Goal: Information Seeking & Learning: Learn about a topic

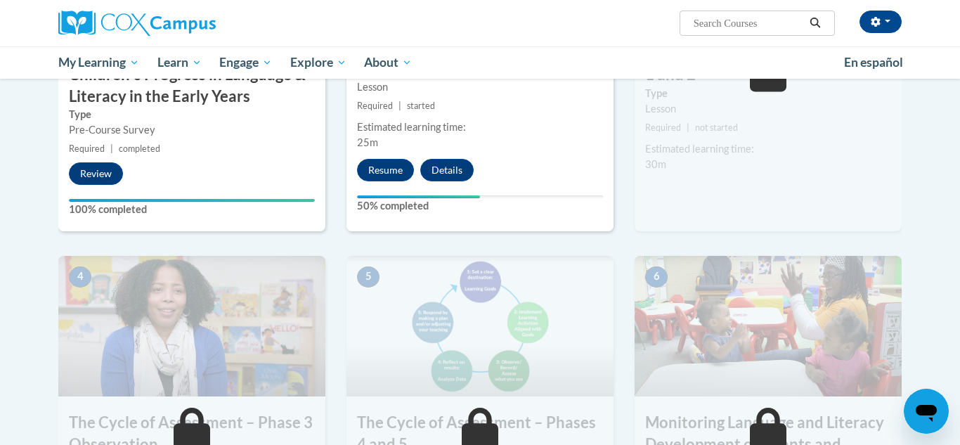
scroll to position [480, 0]
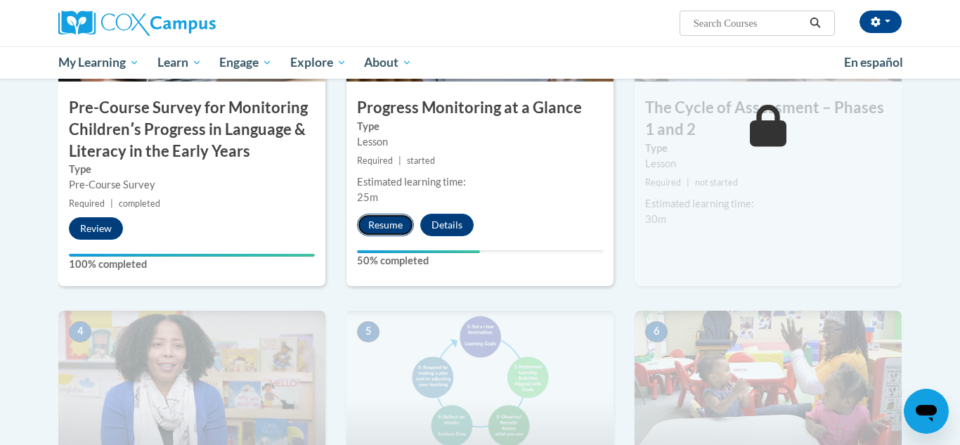
click at [387, 218] on button "Resume" at bounding box center [385, 225] width 57 height 22
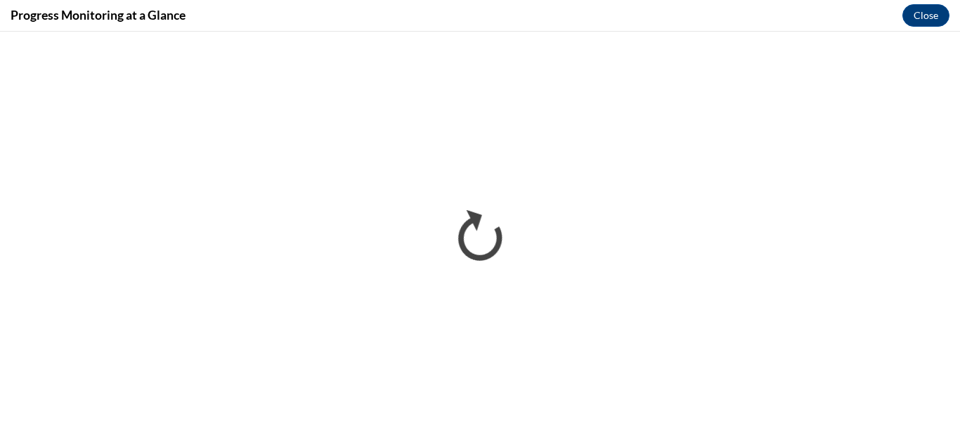
scroll to position [0, 0]
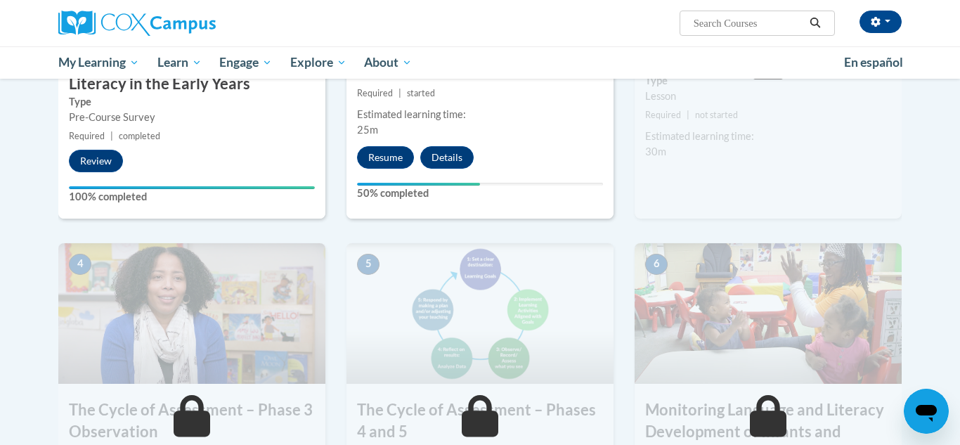
scroll to position [531, 0]
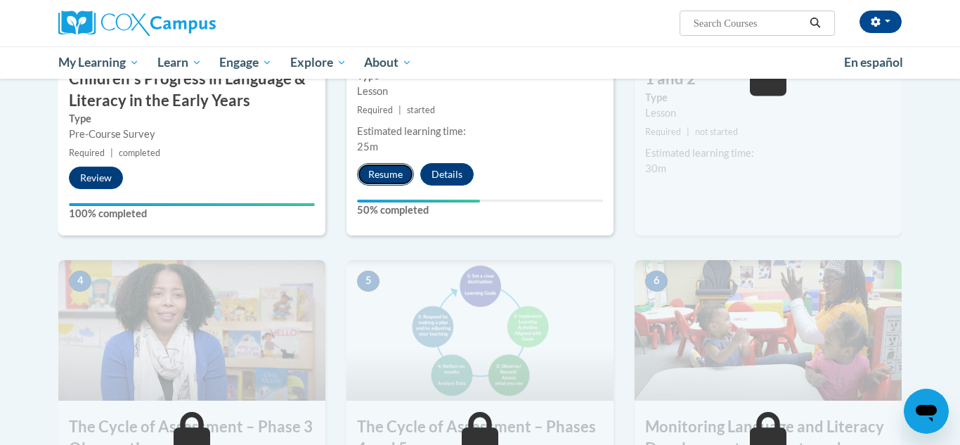
click at [396, 167] on button "Resume" at bounding box center [385, 174] width 57 height 22
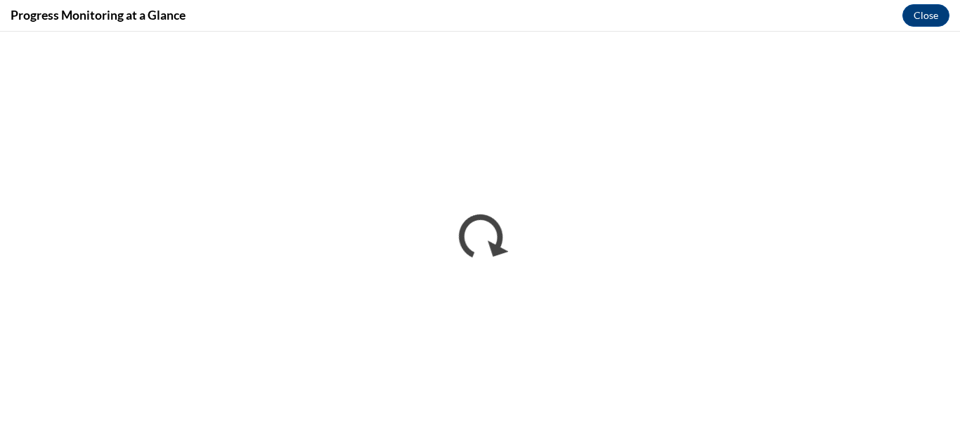
scroll to position [0, 0]
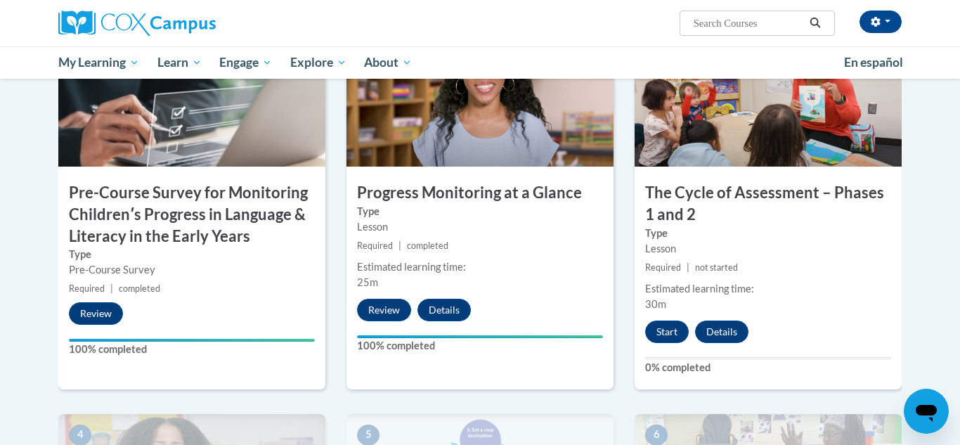
scroll to position [401, 0]
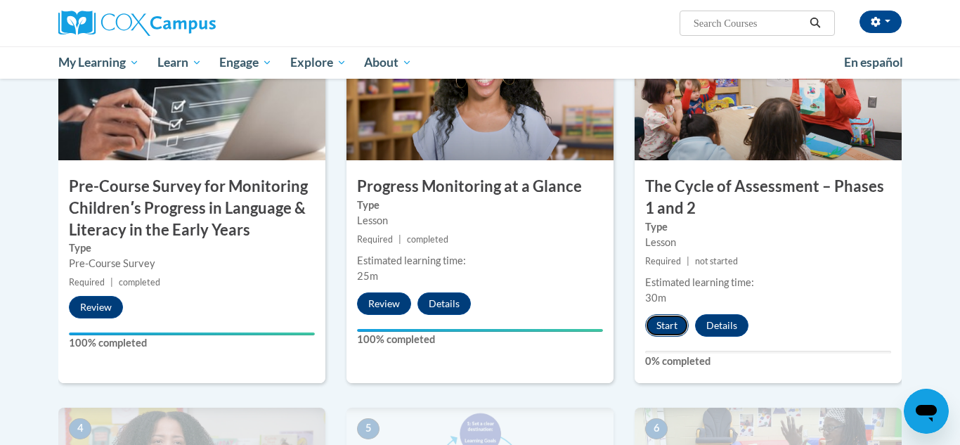
click at [672, 326] on button "Start" at bounding box center [667, 325] width 44 height 22
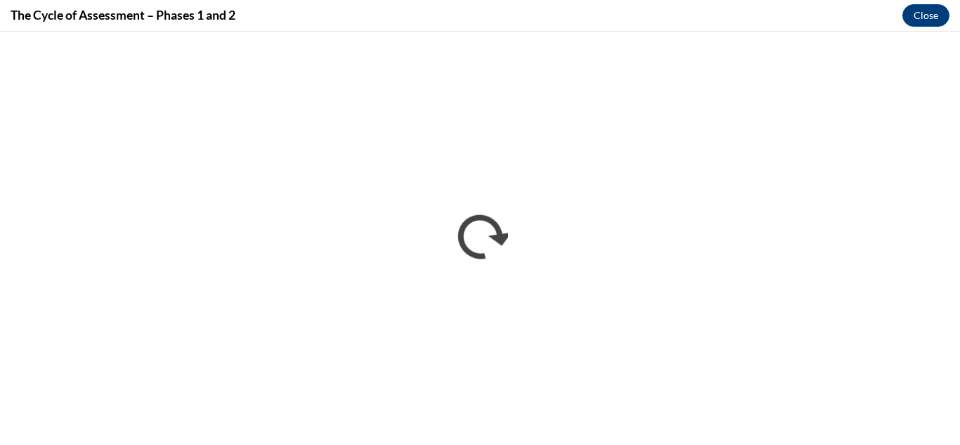
scroll to position [0, 0]
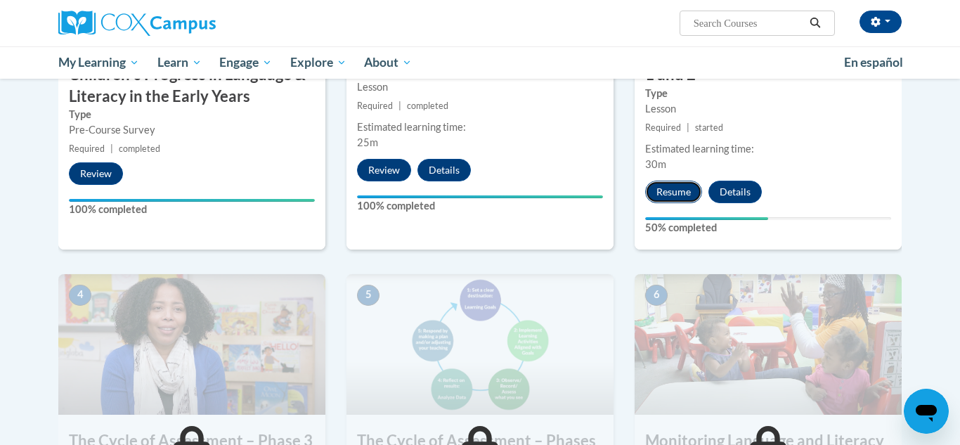
click at [678, 186] on button "Resume" at bounding box center [673, 192] width 57 height 22
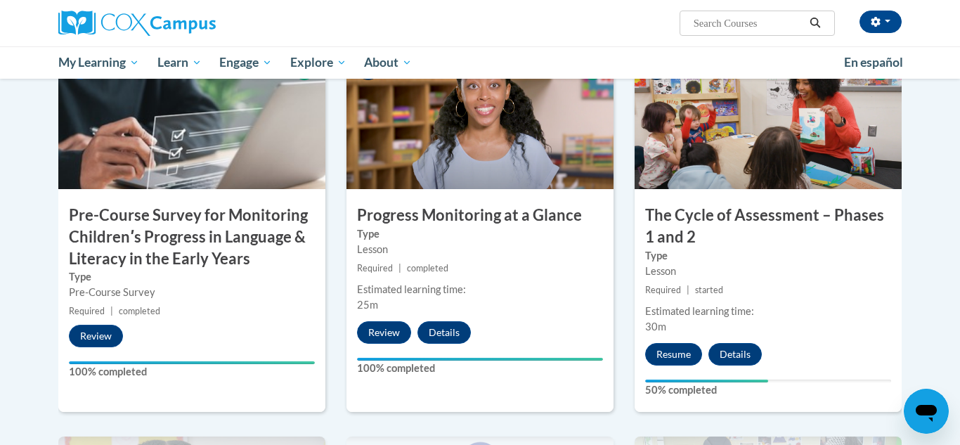
scroll to position [411, 0]
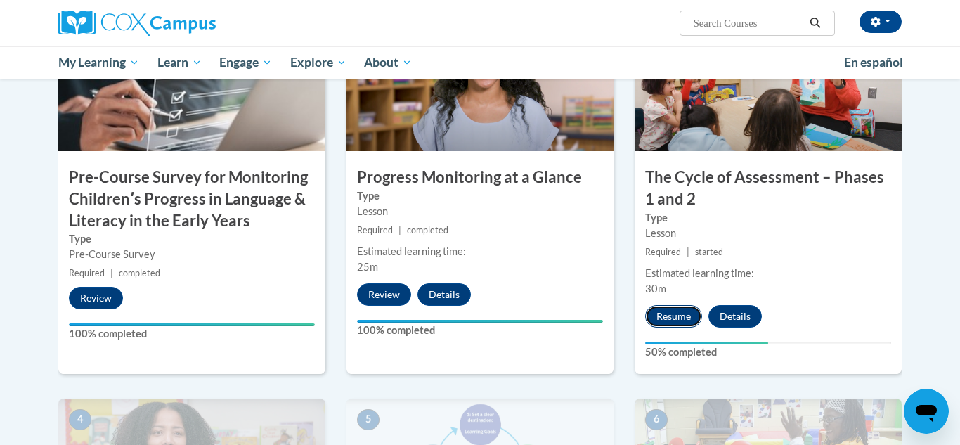
click at [673, 325] on button "Resume" at bounding box center [673, 316] width 57 height 22
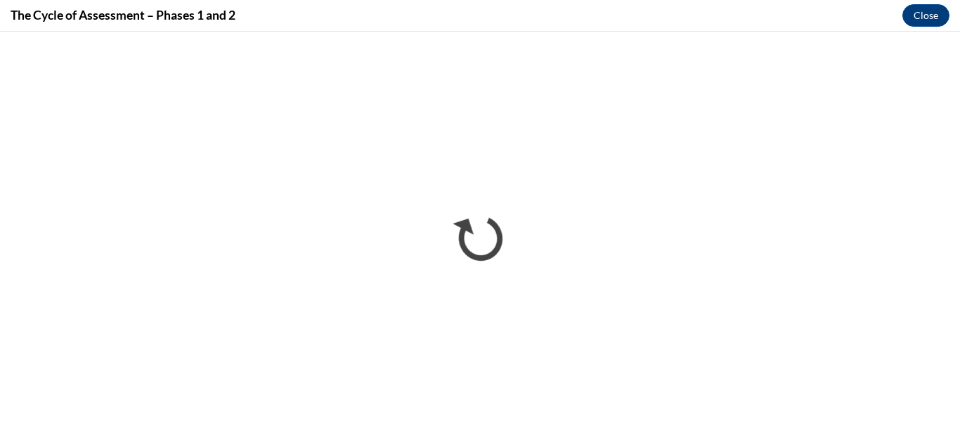
scroll to position [0, 0]
